Goal: Information Seeking & Learning: Learn about a topic

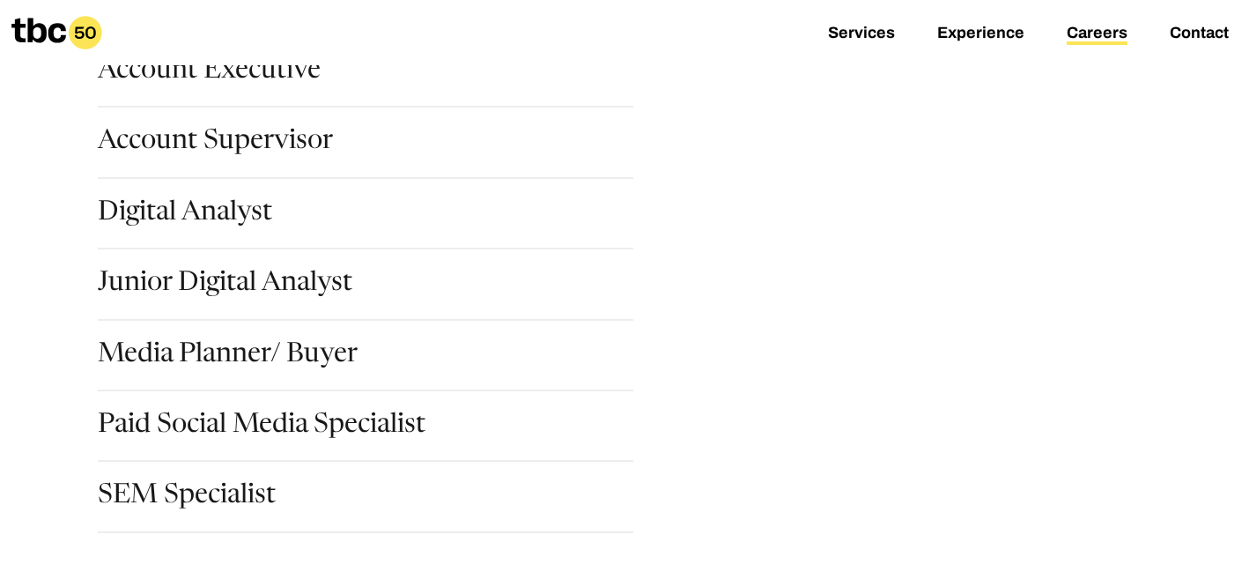
scroll to position [273, 0]
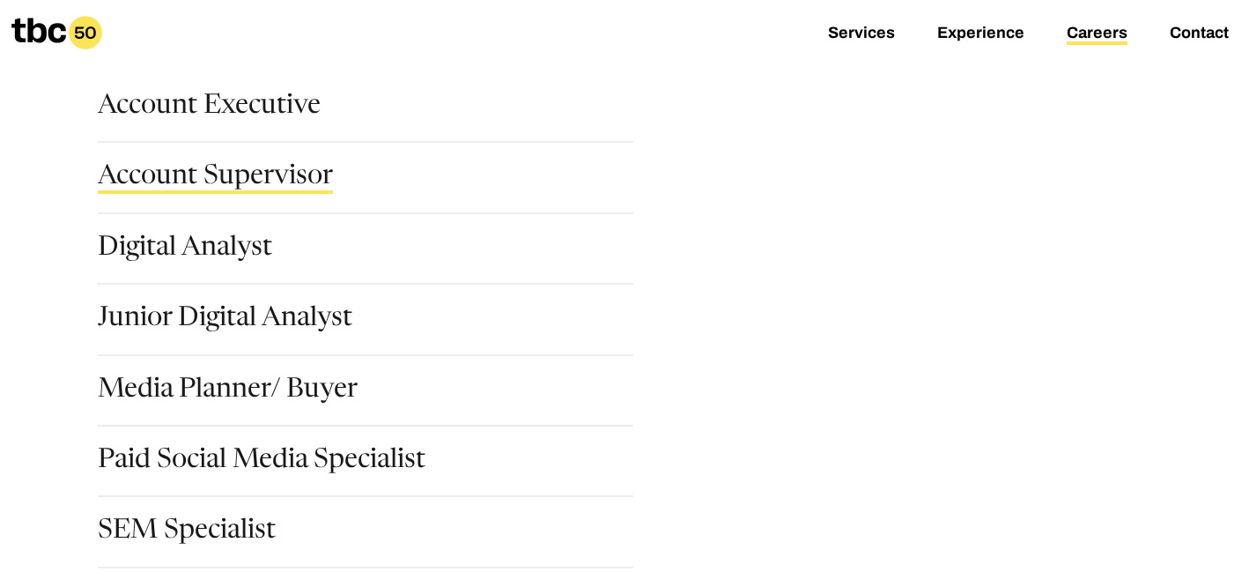
click at [275, 186] on link "Account Supervisor" at bounding box center [215, 179] width 235 height 30
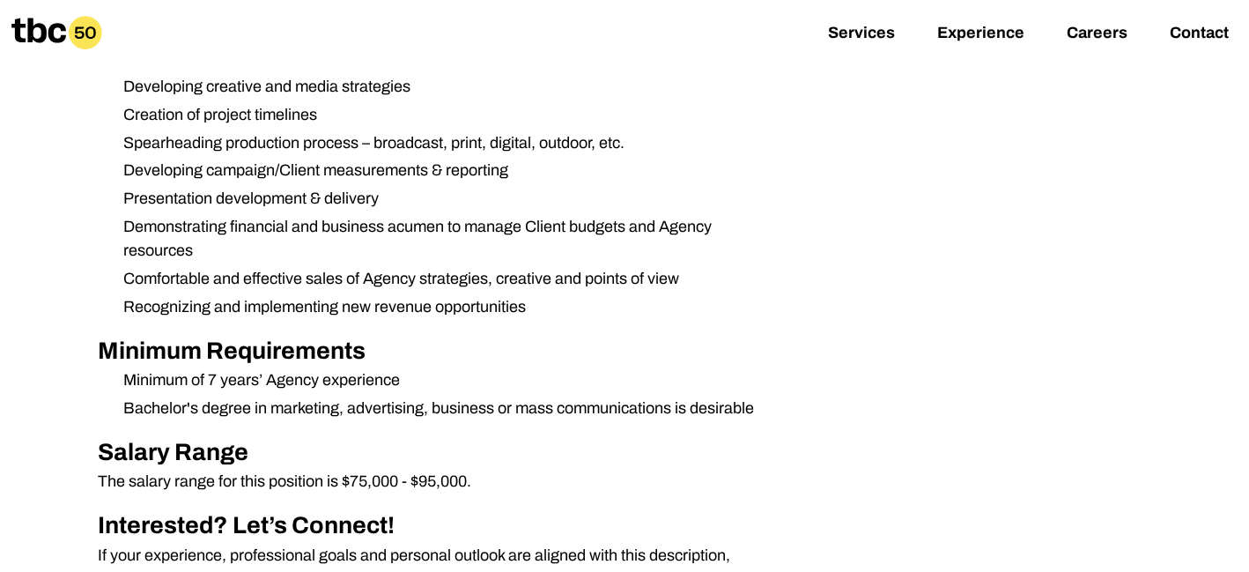
scroll to position [791, 0]
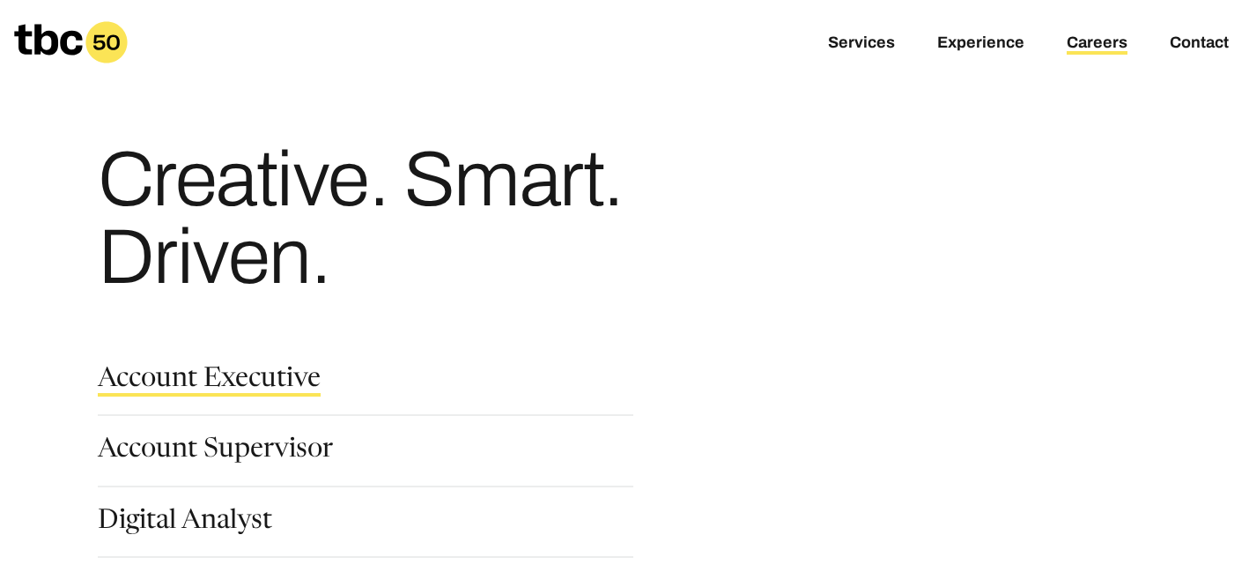
click at [196, 380] on link "Account Executive" at bounding box center [209, 381] width 223 height 30
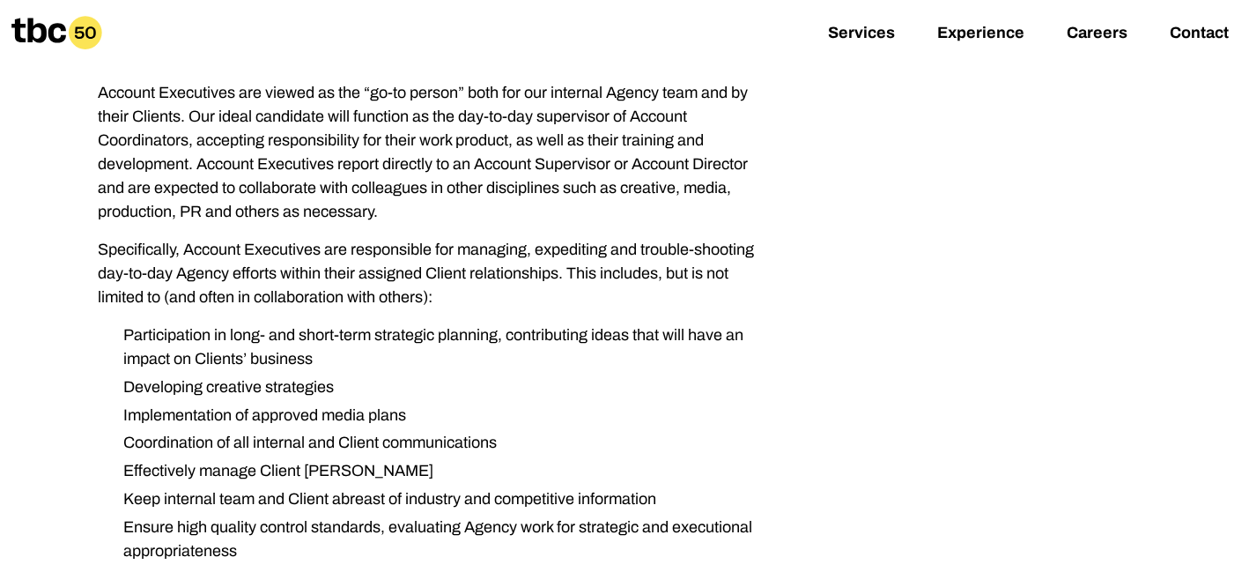
scroll to position [393, 0]
